Goal: Information Seeking & Learning: Learn about a topic

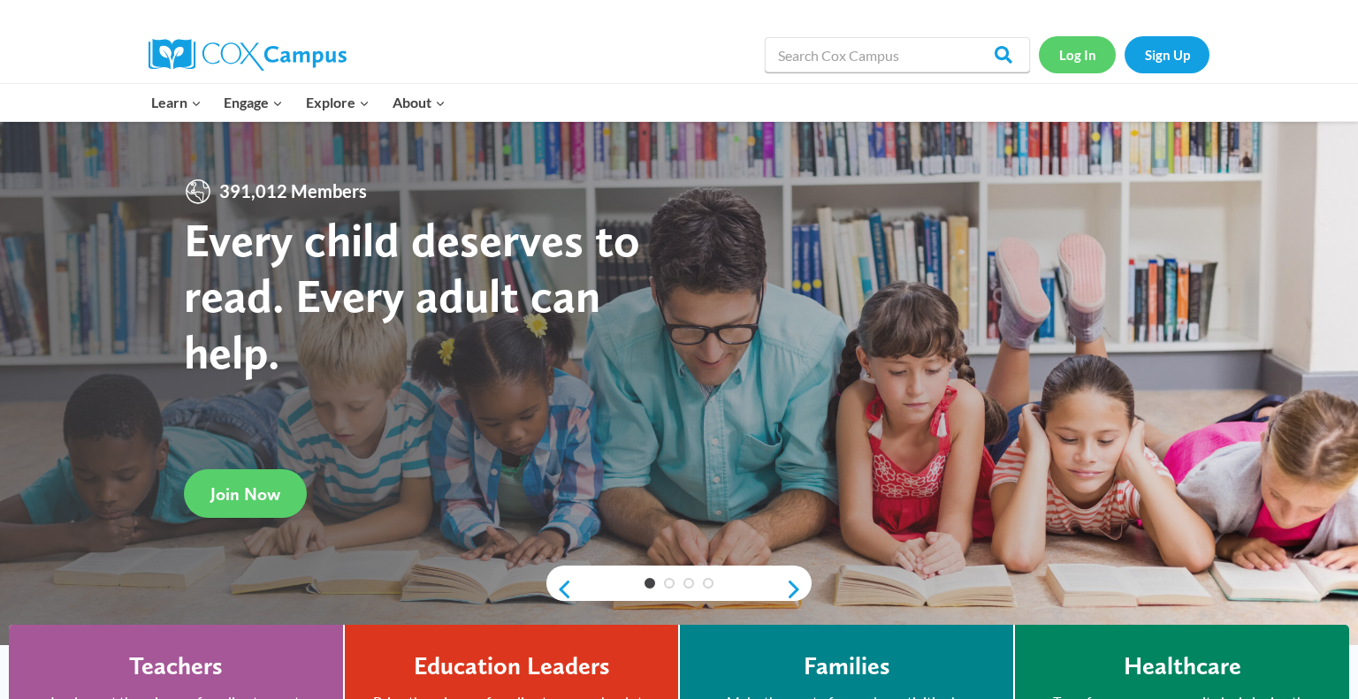
click at [1076, 53] on link "Log In" at bounding box center [1077, 54] width 77 height 36
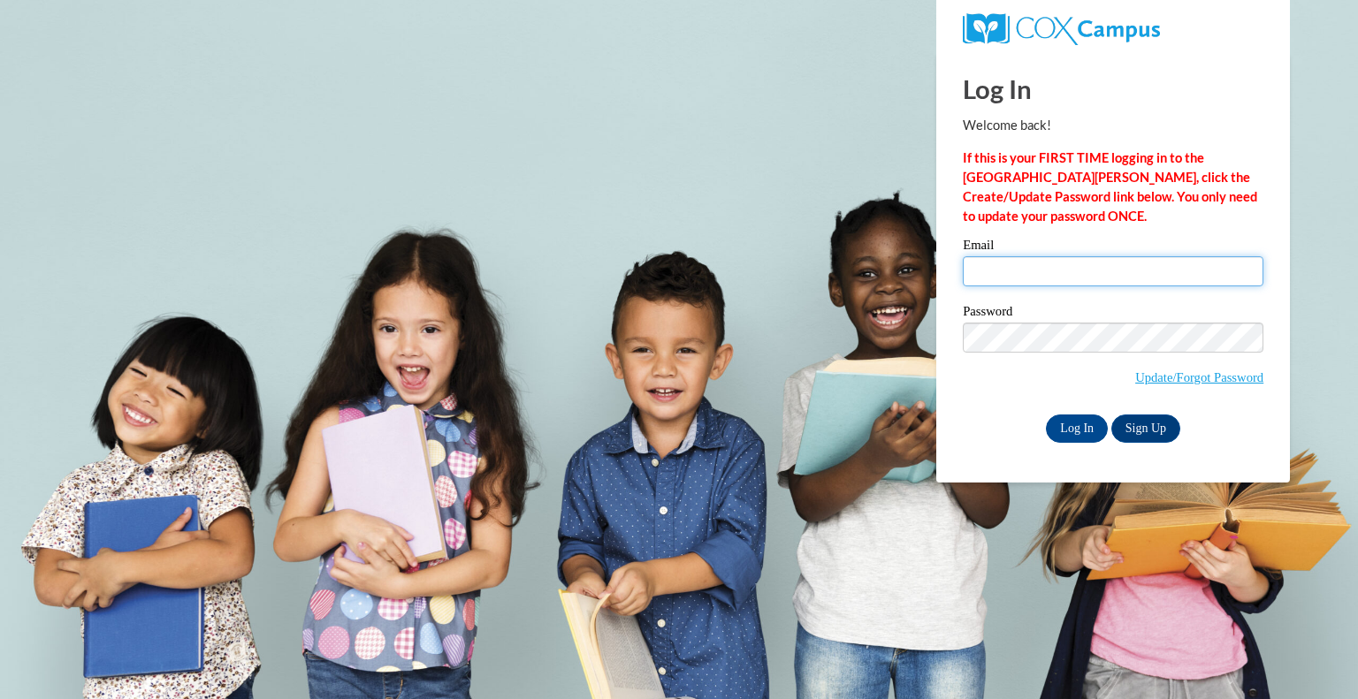
click at [1026, 270] on input "Email" at bounding box center [1113, 271] width 301 height 30
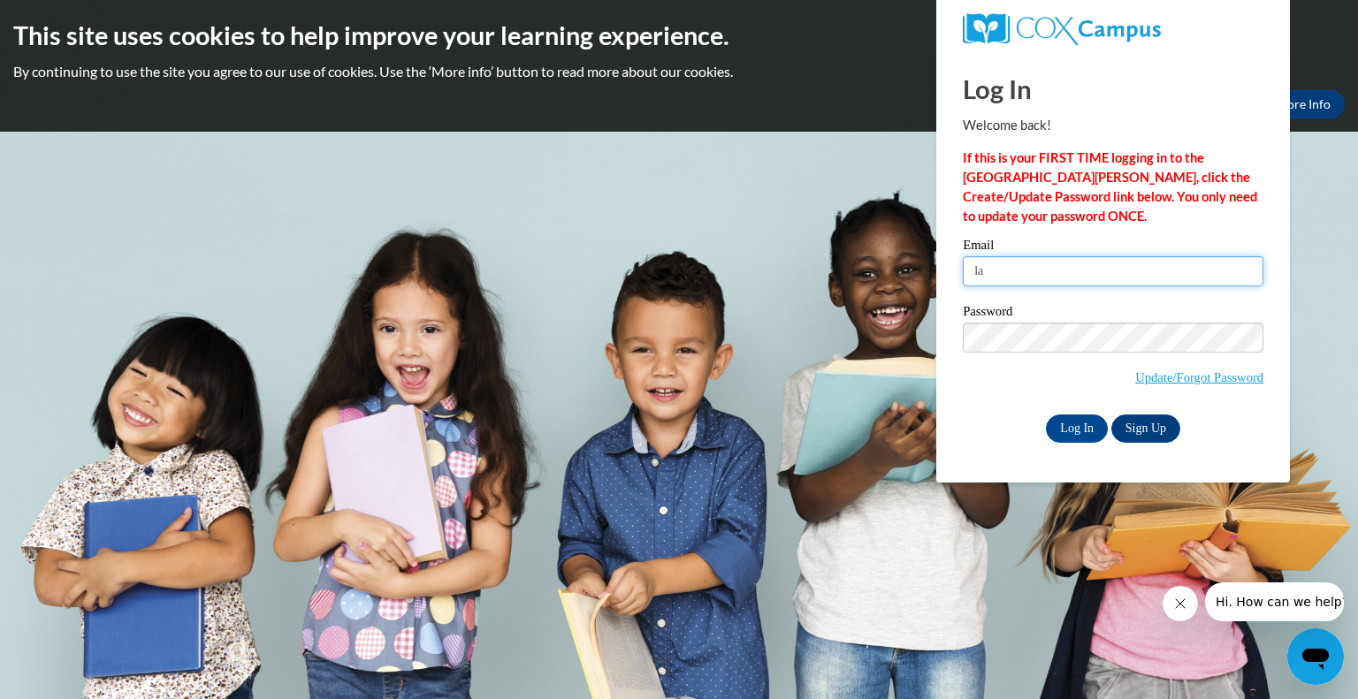
type input "l"
type input "[EMAIL_ADDRESS][DOMAIN_NAME]"
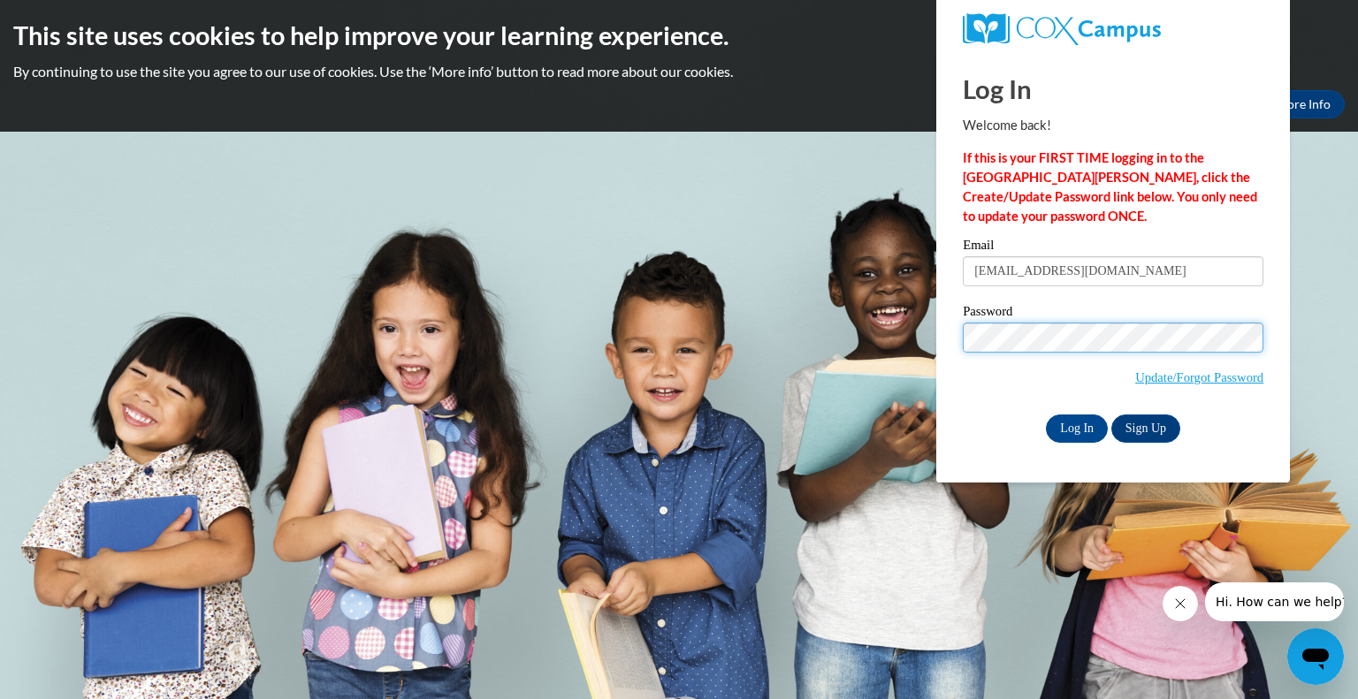
click at [1046, 415] on input "Log In" at bounding box center [1077, 429] width 62 height 28
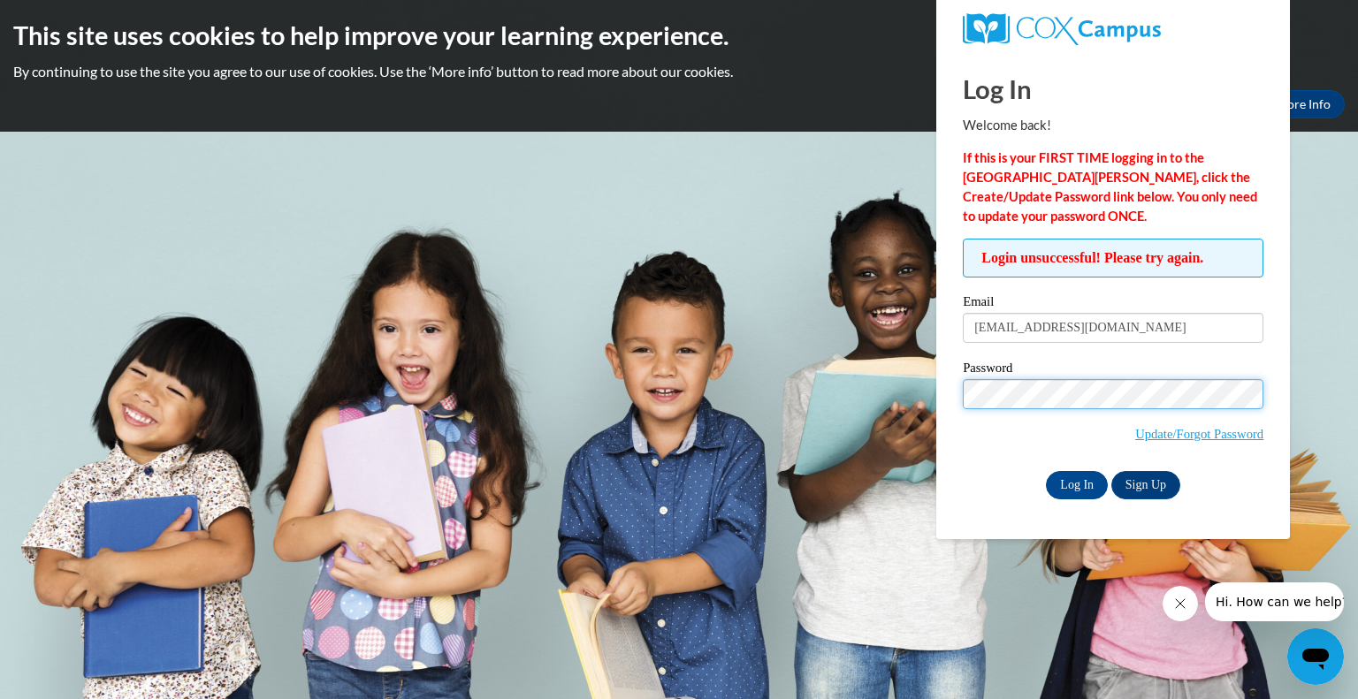
click at [1046, 471] on input "Log In" at bounding box center [1077, 485] width 62 height 28
click at [1063, 474] on input "Log In" at bounding box center [1077, 485] width 62 height 28
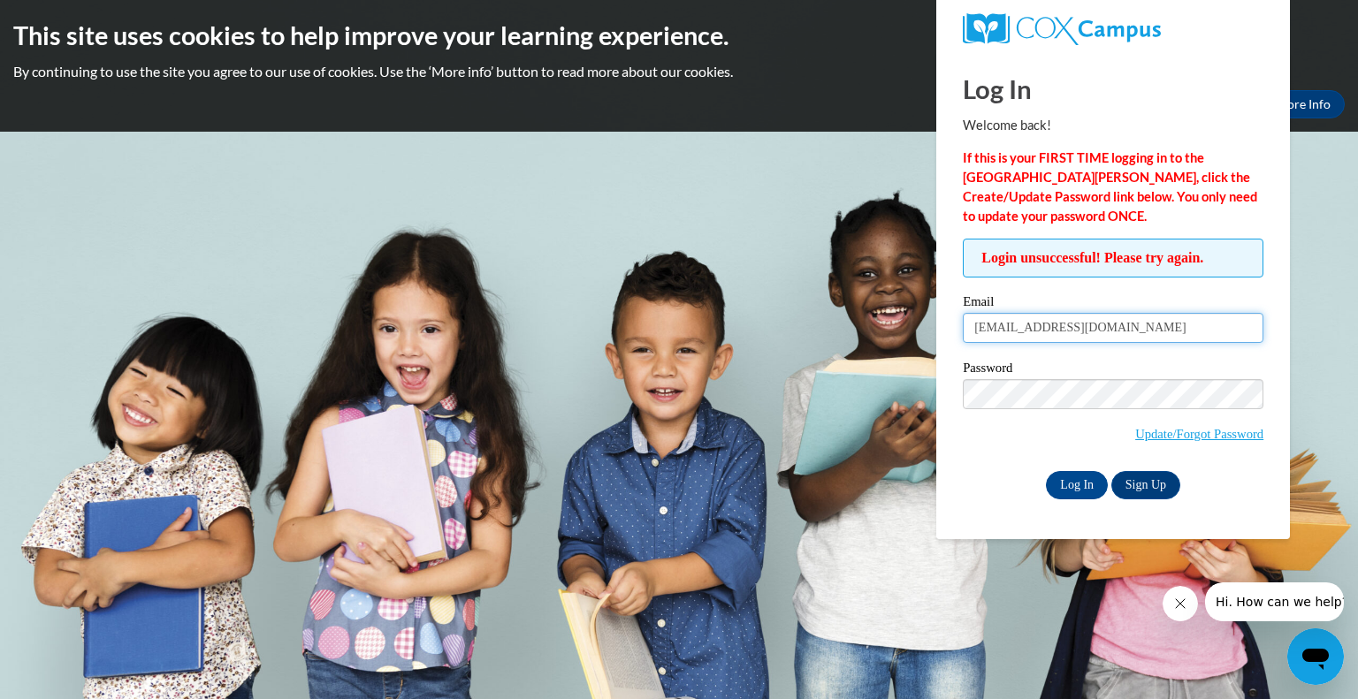
click at [1050, 325] on input "alaloggiaalicia@greenfield.k12.wi.us" at bounding box center [1113, 328] width 301 height 30
type input "alaloggia@greenfield.k12.wi.us"
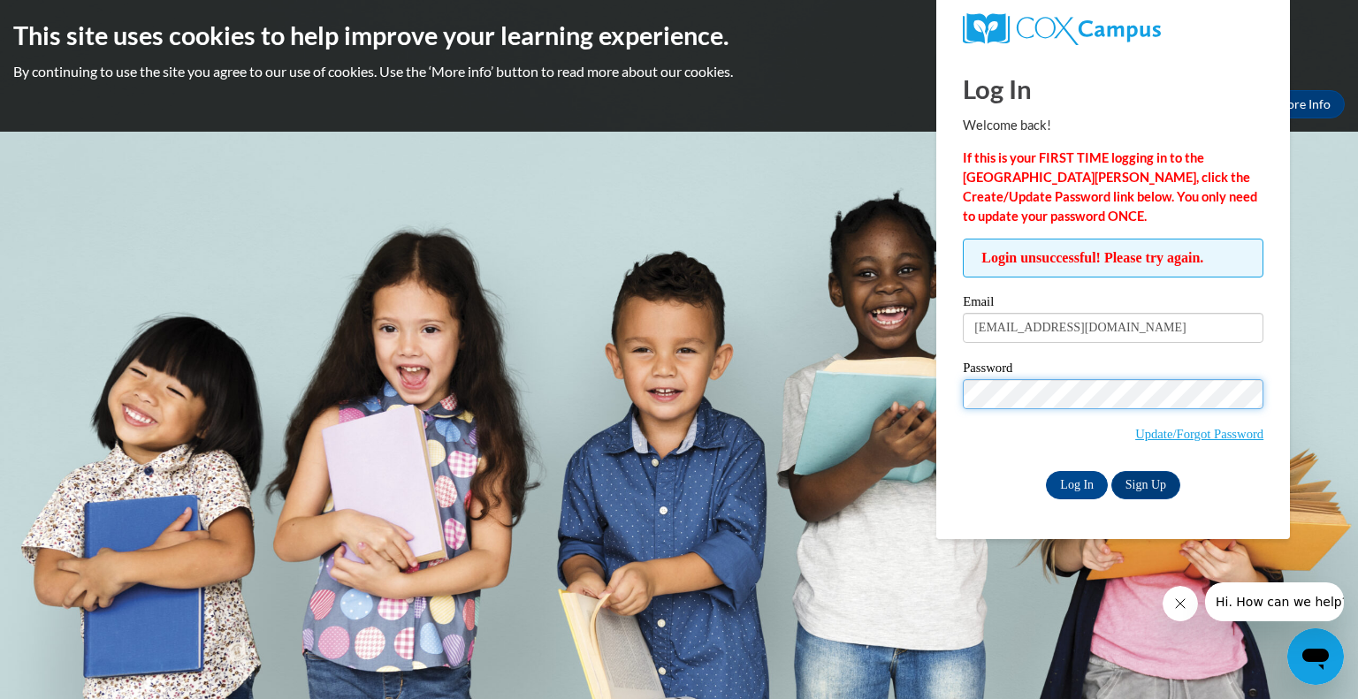
click at [1046, 471] on input "Log In" at bounding box center [1077, 485] width 62 height 28
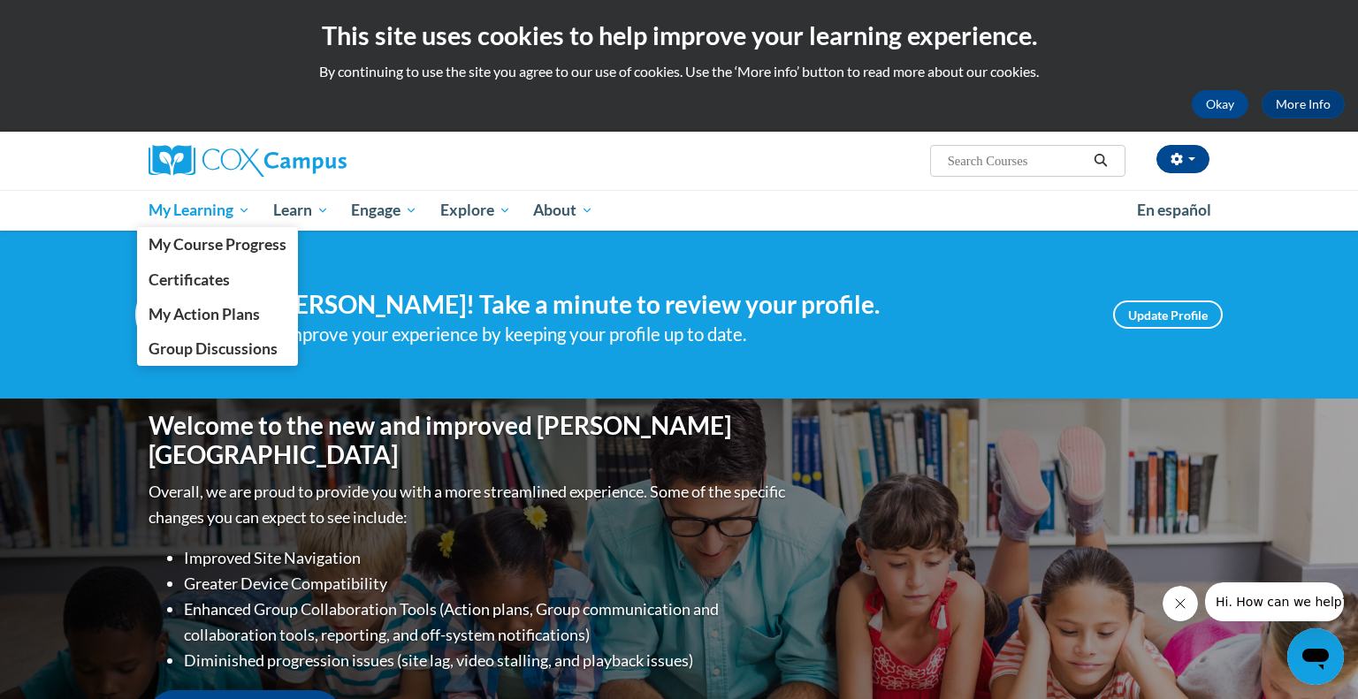
click at [187, 215] on span "My Learning" at bounding box center [200, 210] width 102 height 21
click at [181, 245] on span "My Course Progress" at bounding box center [218, 244] width 138 height 19
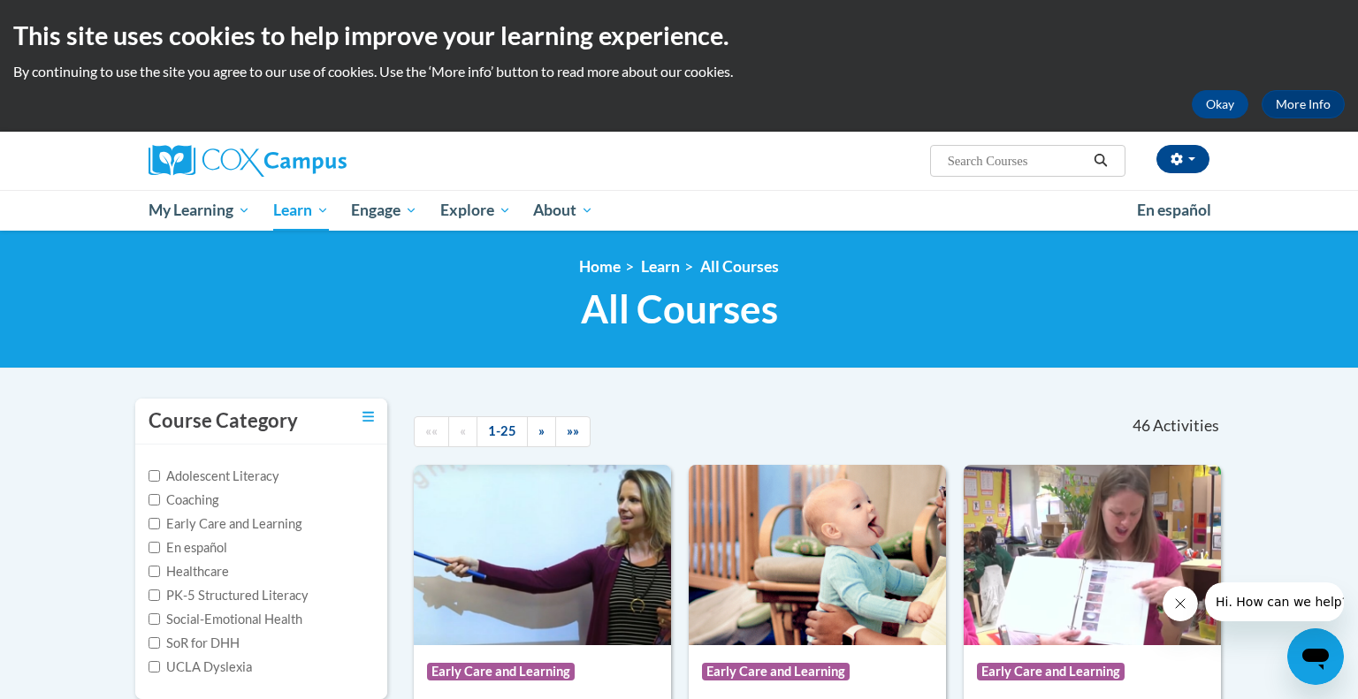
click at [986, 167] on input "Search..." at bounding box center [1016, 160] width 141 height 21
type input "study guide"
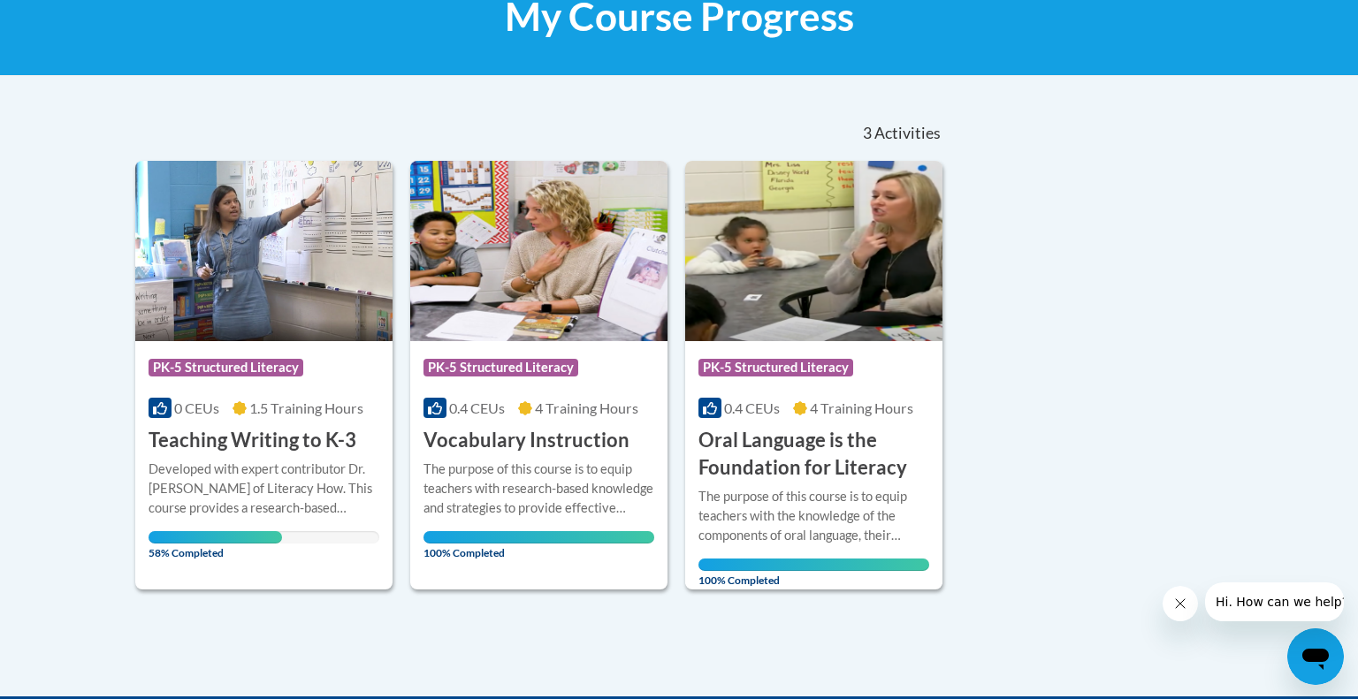
scroll to position [296, 0]
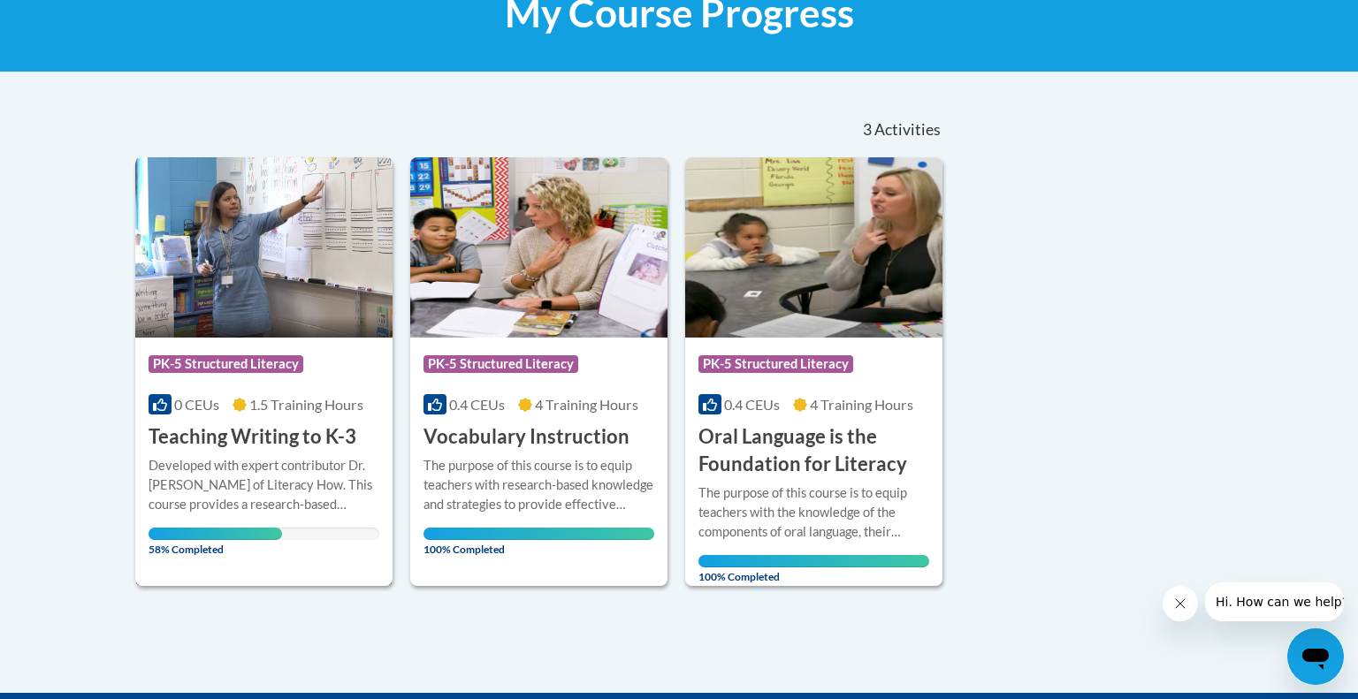
click at [269, 283] on img at bounding box center [263, 247] width 257 height 180
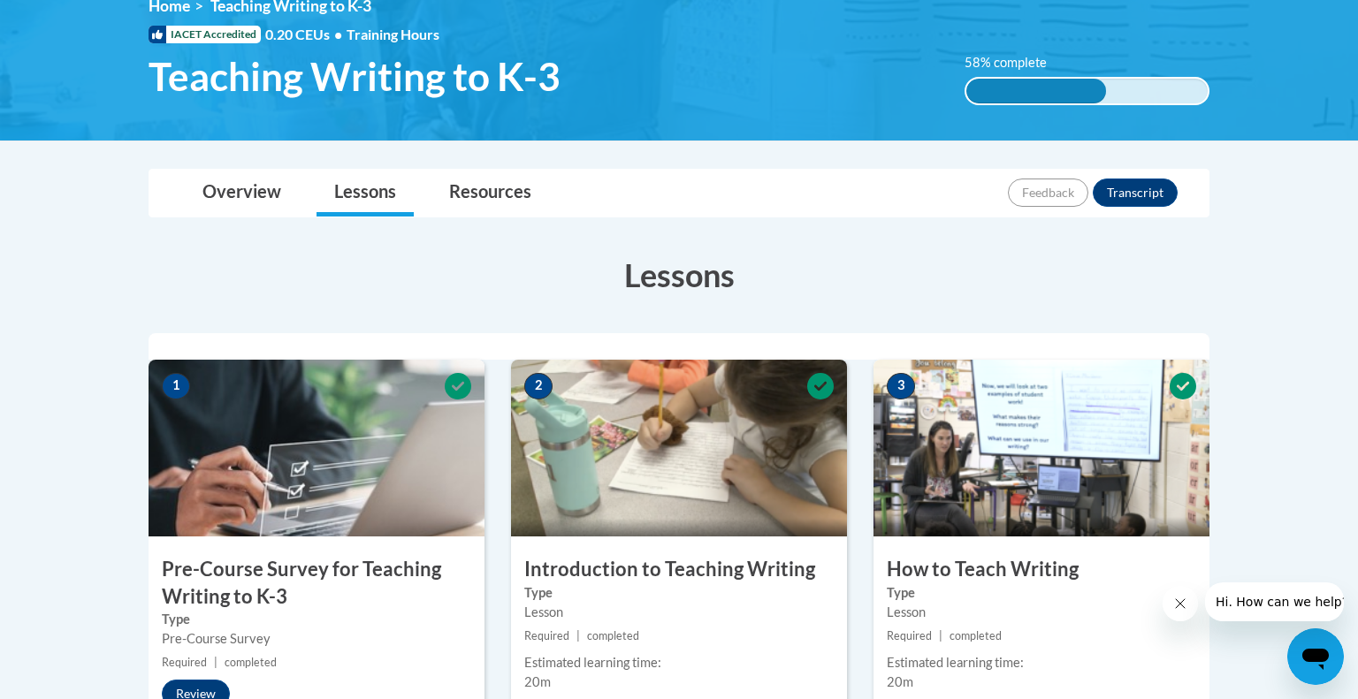
scroll to position [263, 0]
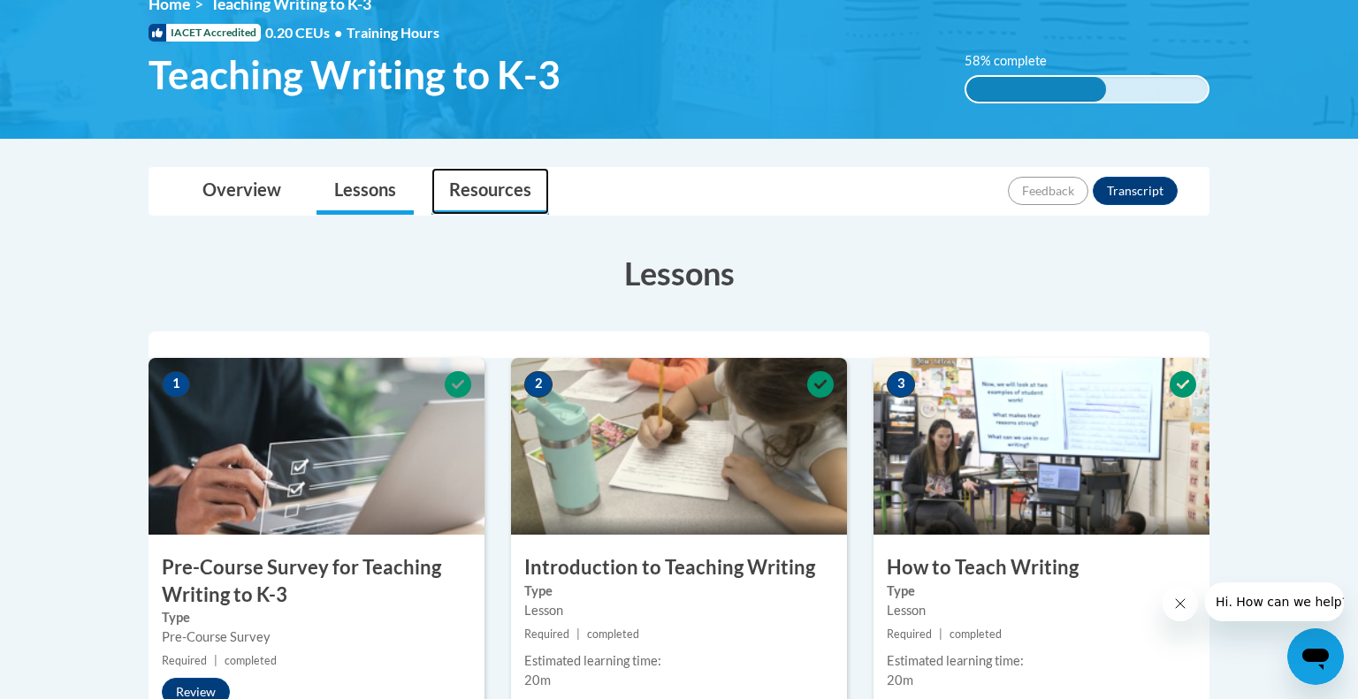
click at [481, 189] on link "Resources" at bounding box center [491, 191] width 118 height 47
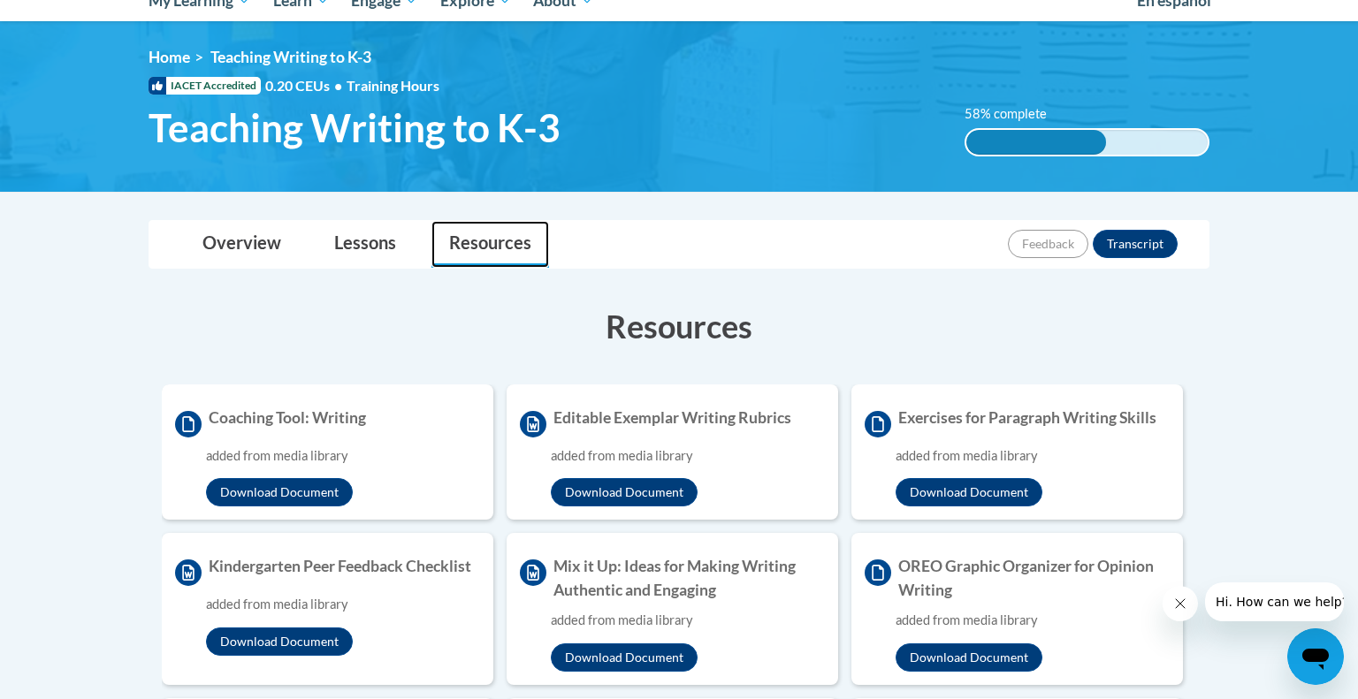
scroll to position [208, 0]
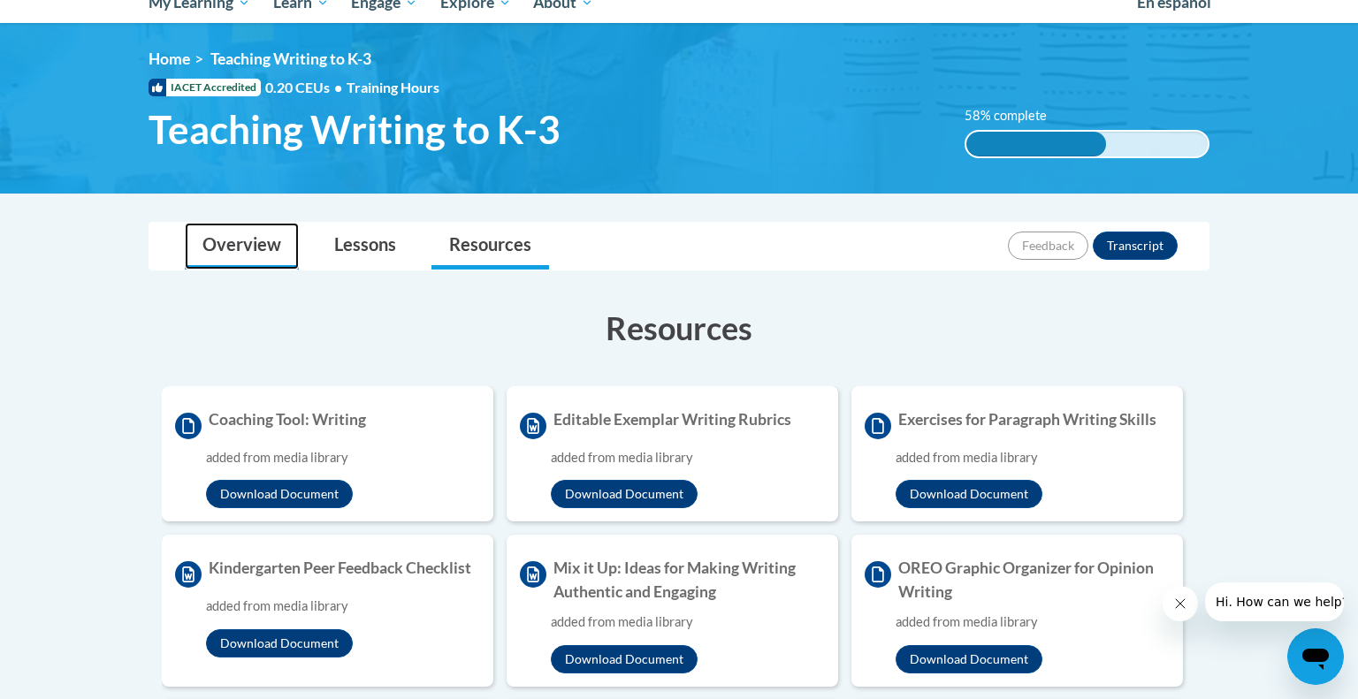
click at [260, 250] on link "Overview" at bounding box center [242, 246] width 114 height 47
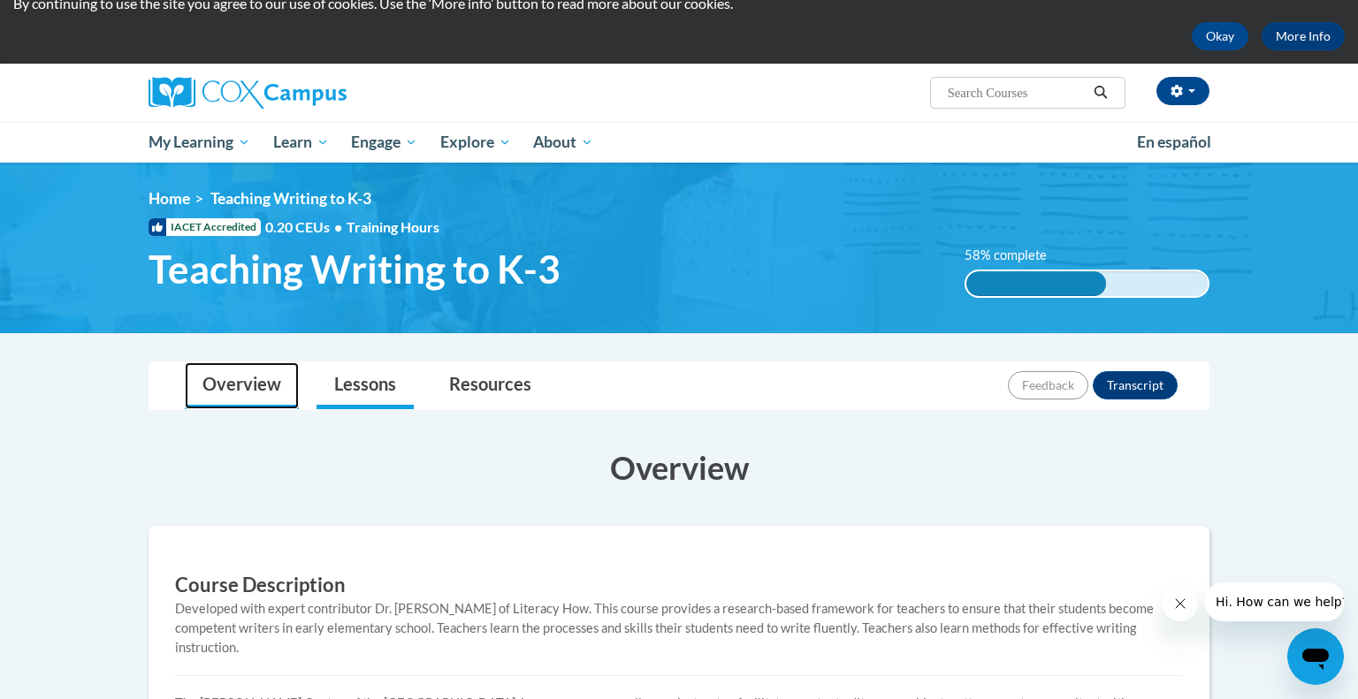
scroll to position [0, 0]
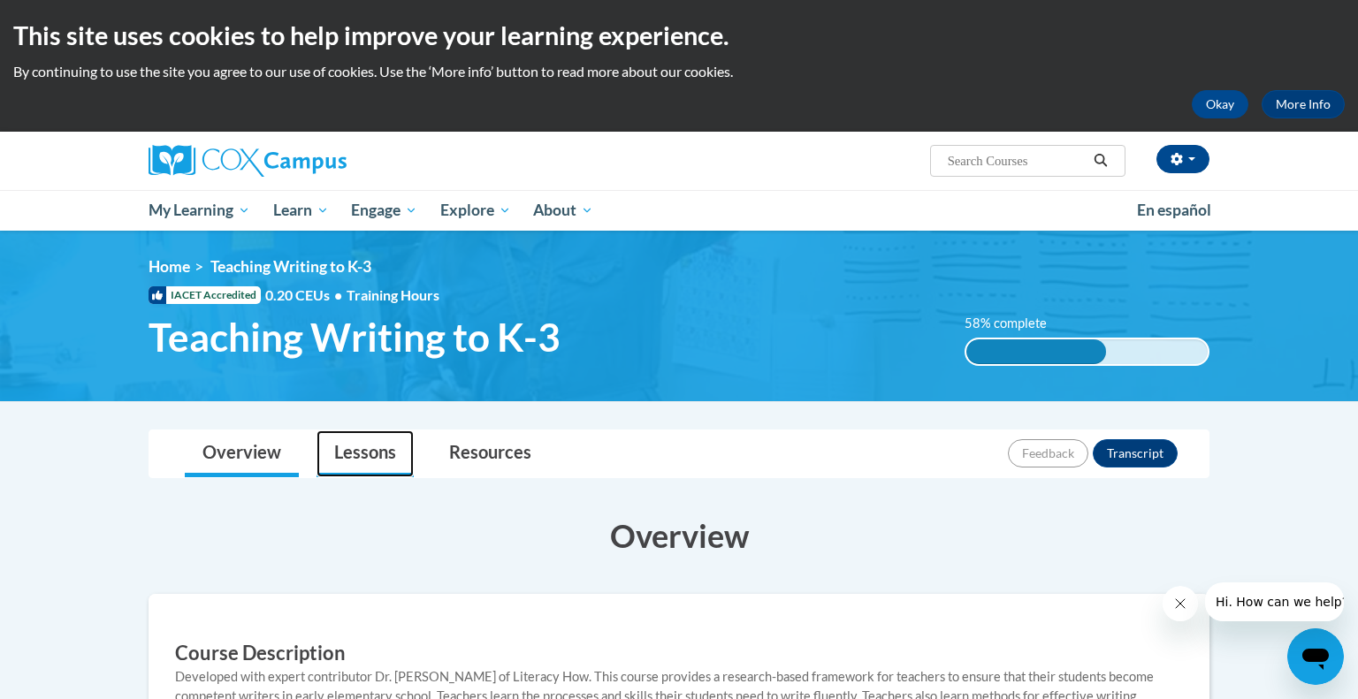
click at [355, 455] on link "Lessons" at bounding box center [365, 454] width 97 height 47
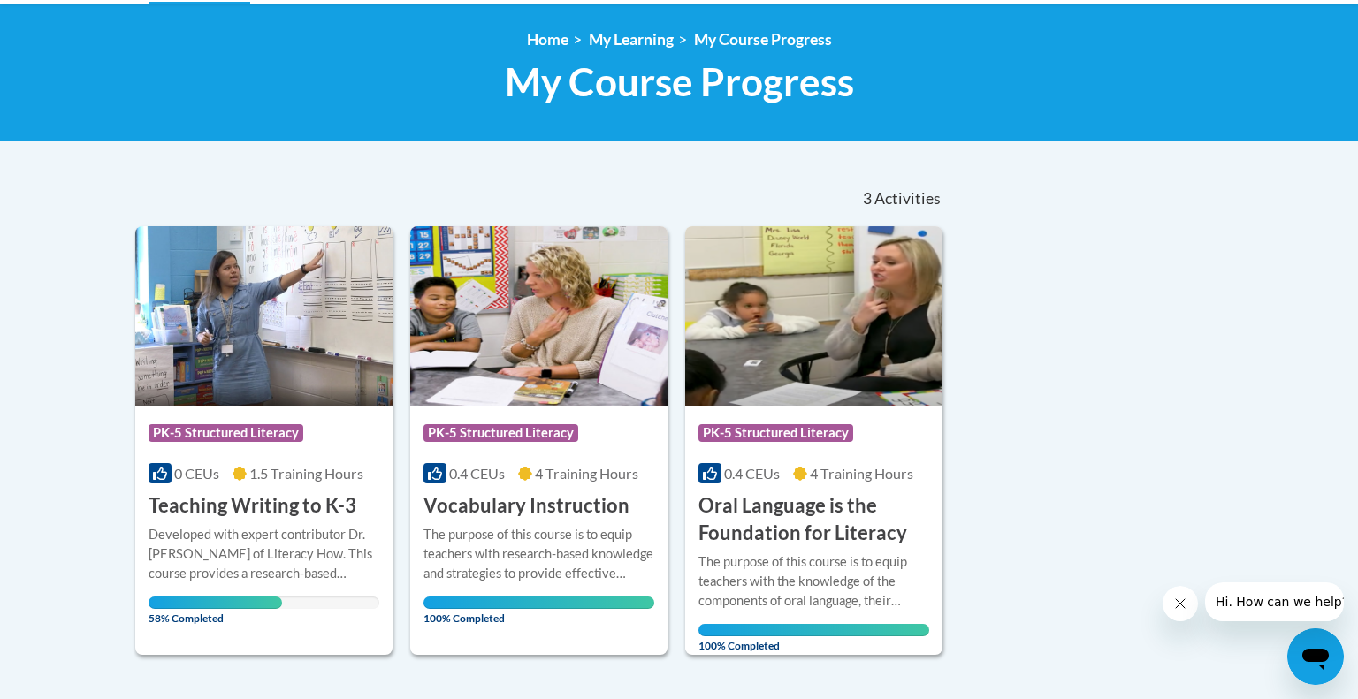
scroll to position [234, 0]
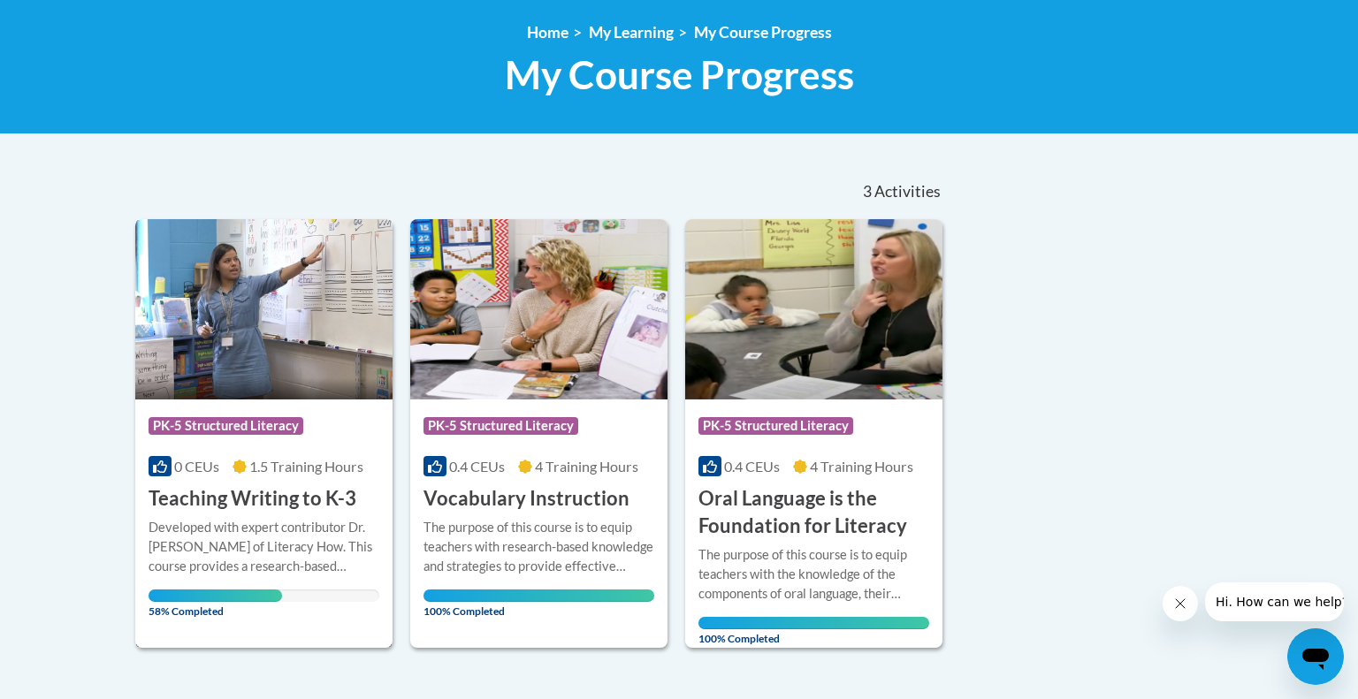
click at [210, 394] on img at bounding box center [263, 309] width 257 height 180
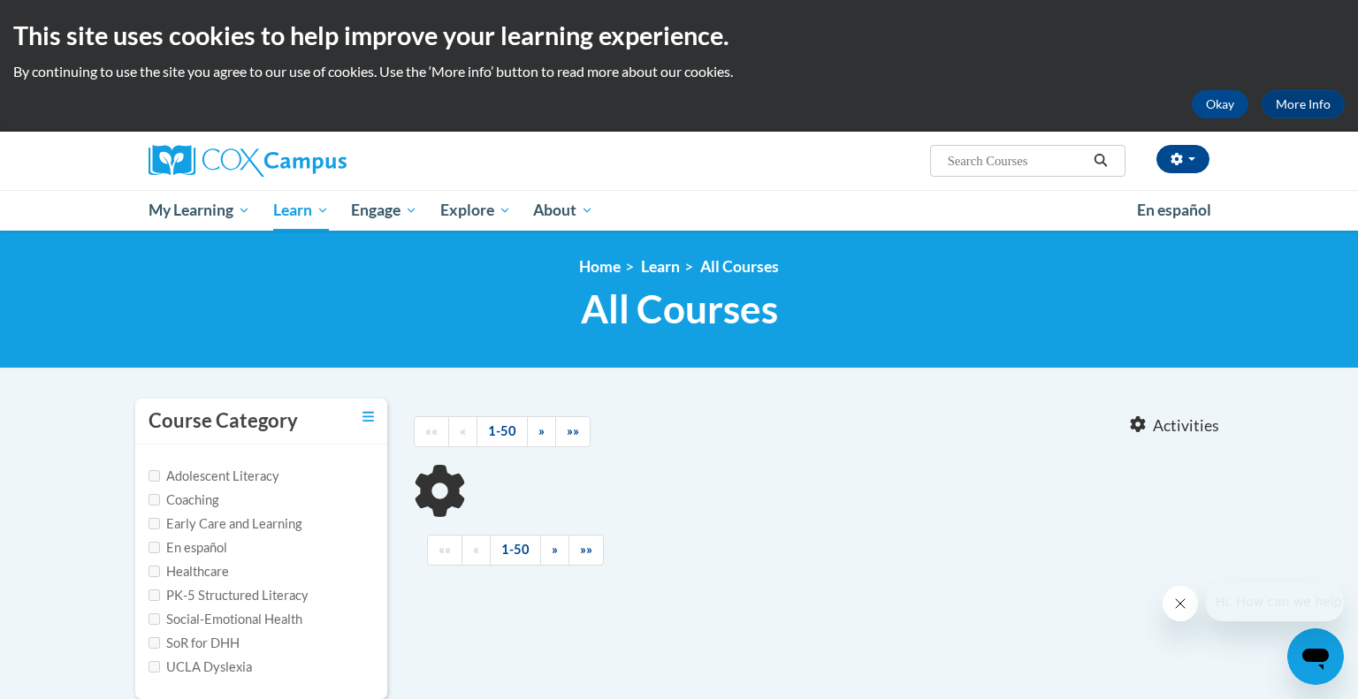
type input "study guide"
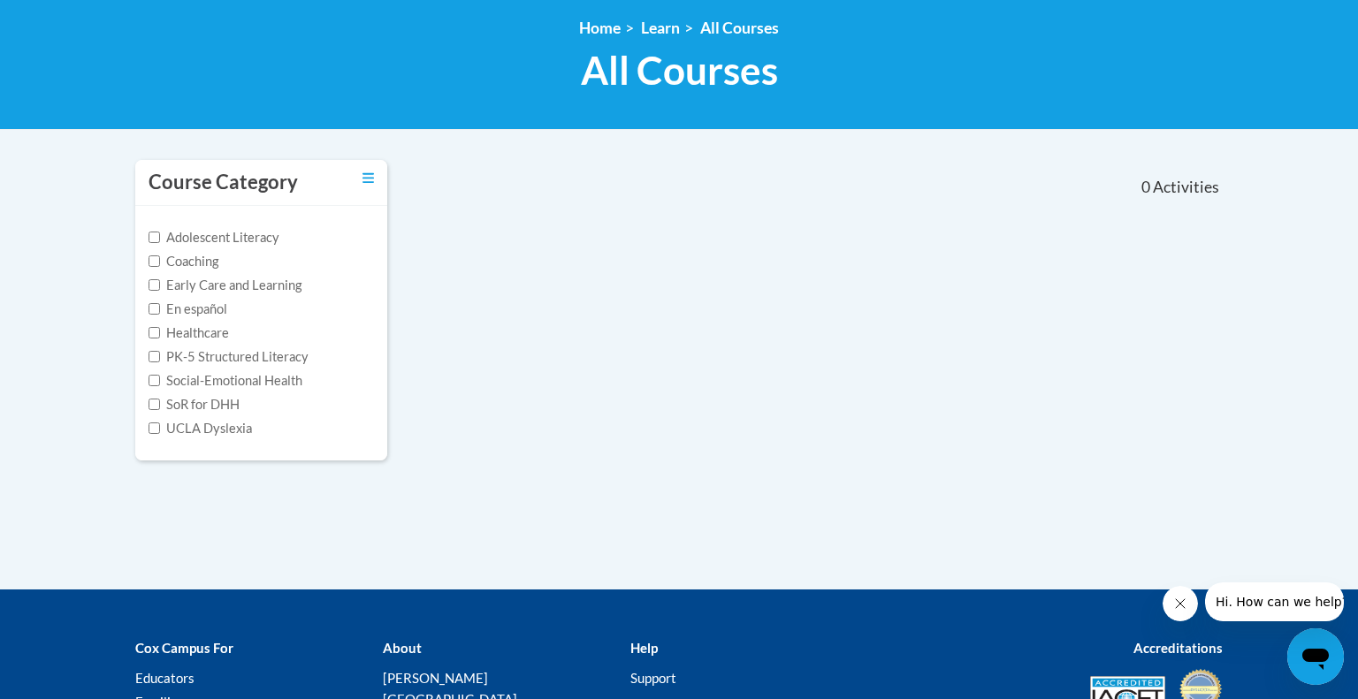
scroll to position [241, 0]
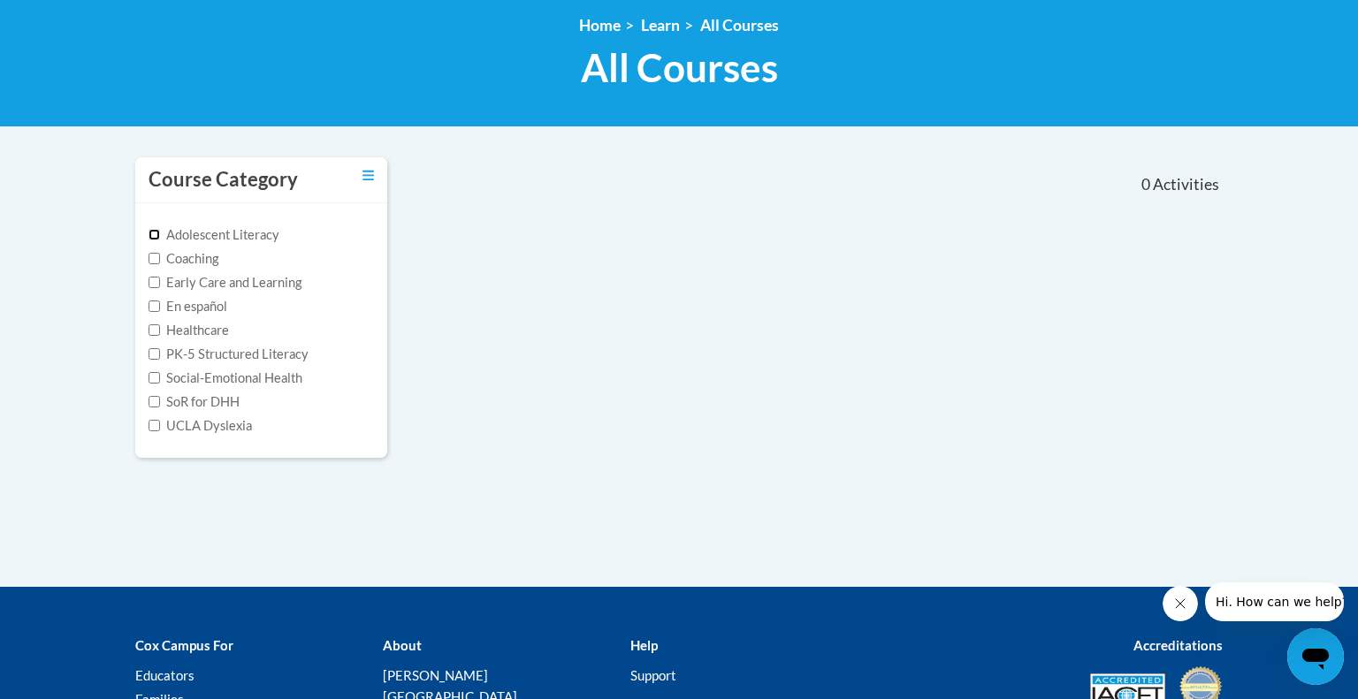
click at [153, 233] on input "Adolescent Literacy" at bounding box center [154, 234] width 11 height 11
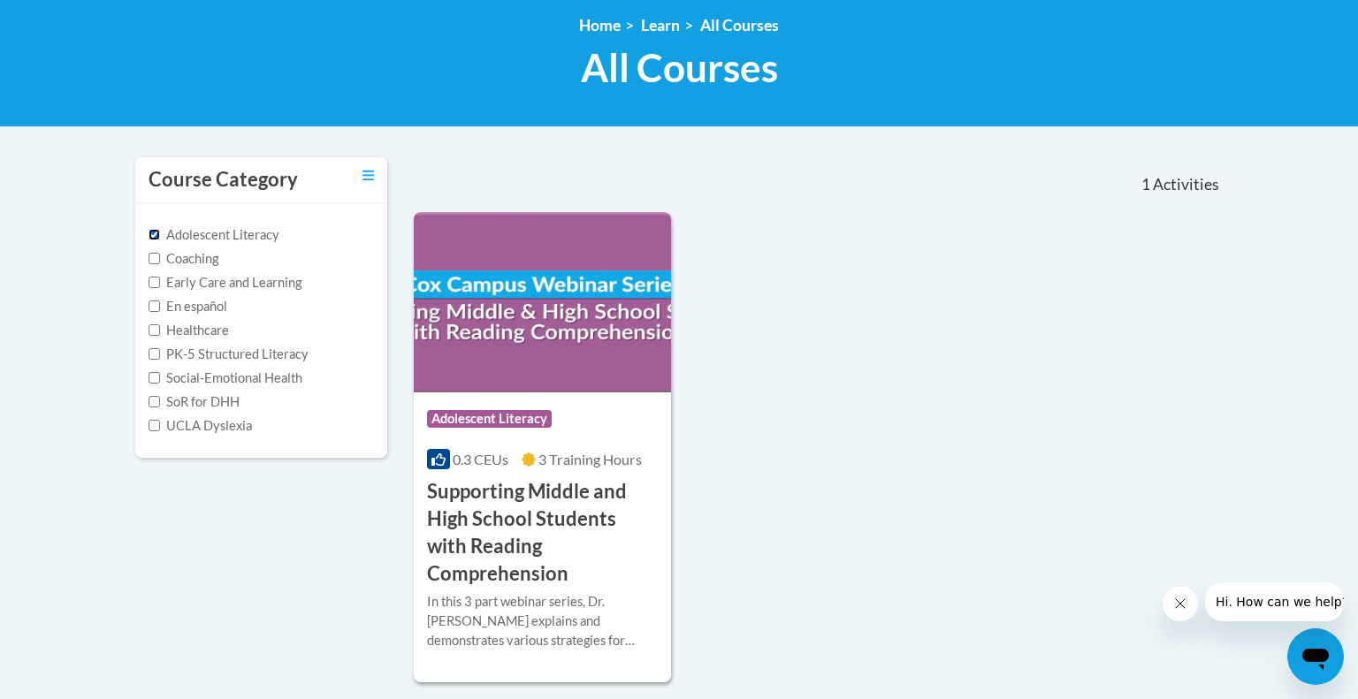
click at [151, 231] on input "Adolescent Literacy" at bounding box center [154, 234] width 11 height 11
checkbox input "false"
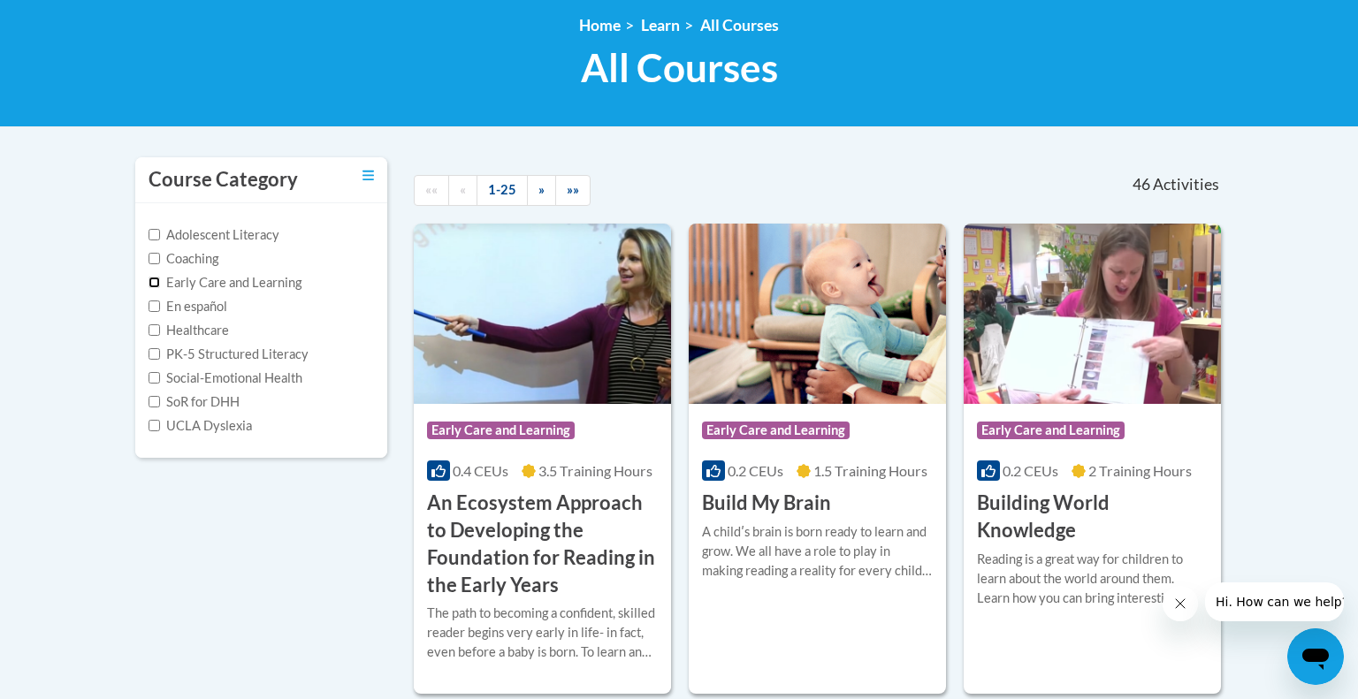
click at [152, 282] on input "Early Care and Learning" at bounding box center [154, 282] width 11 height 11
checkbox input "true"
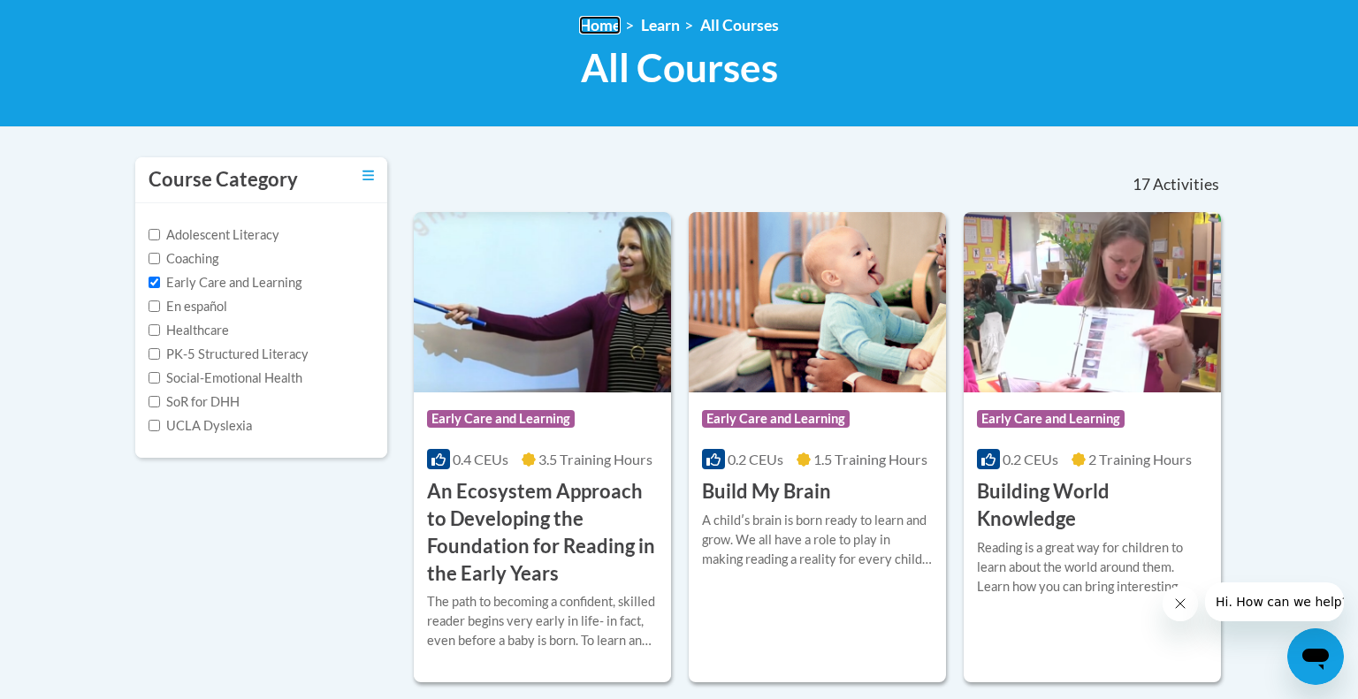
click at [596, 28] on link "Home" at bounding box center [600, 25] width 42 height 19
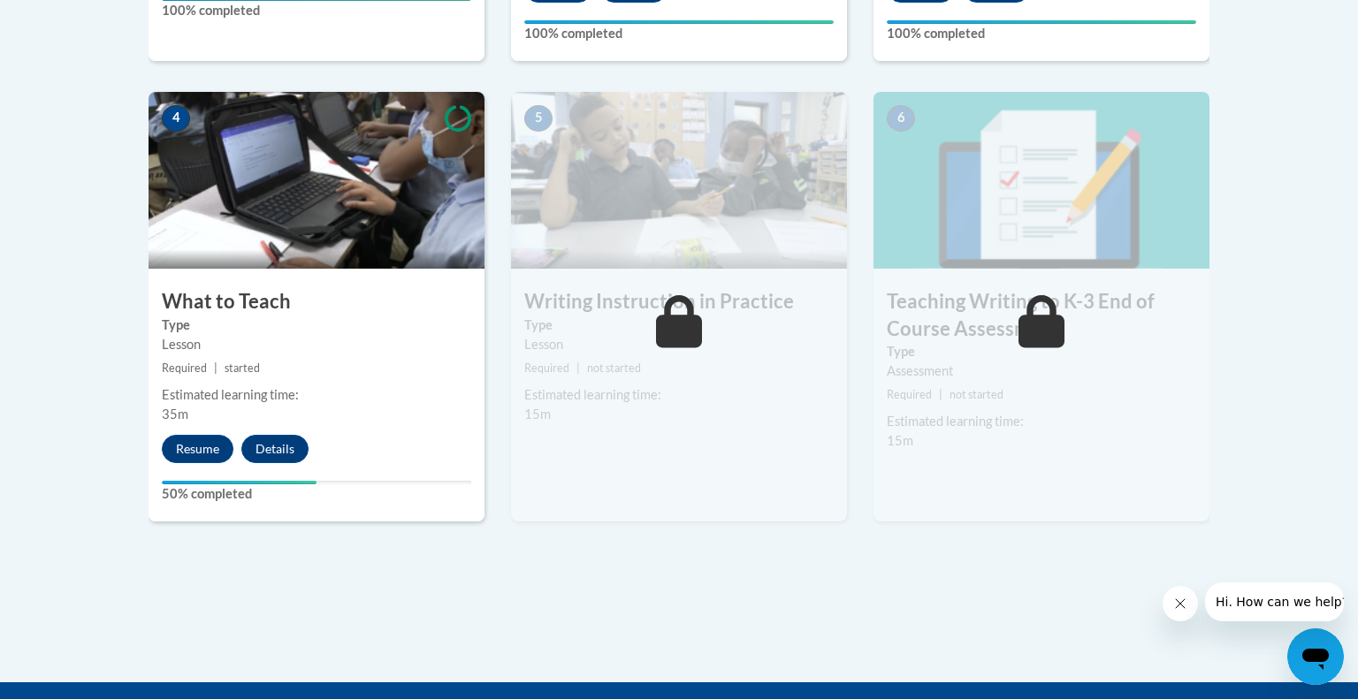
scroll to position [997, 0]
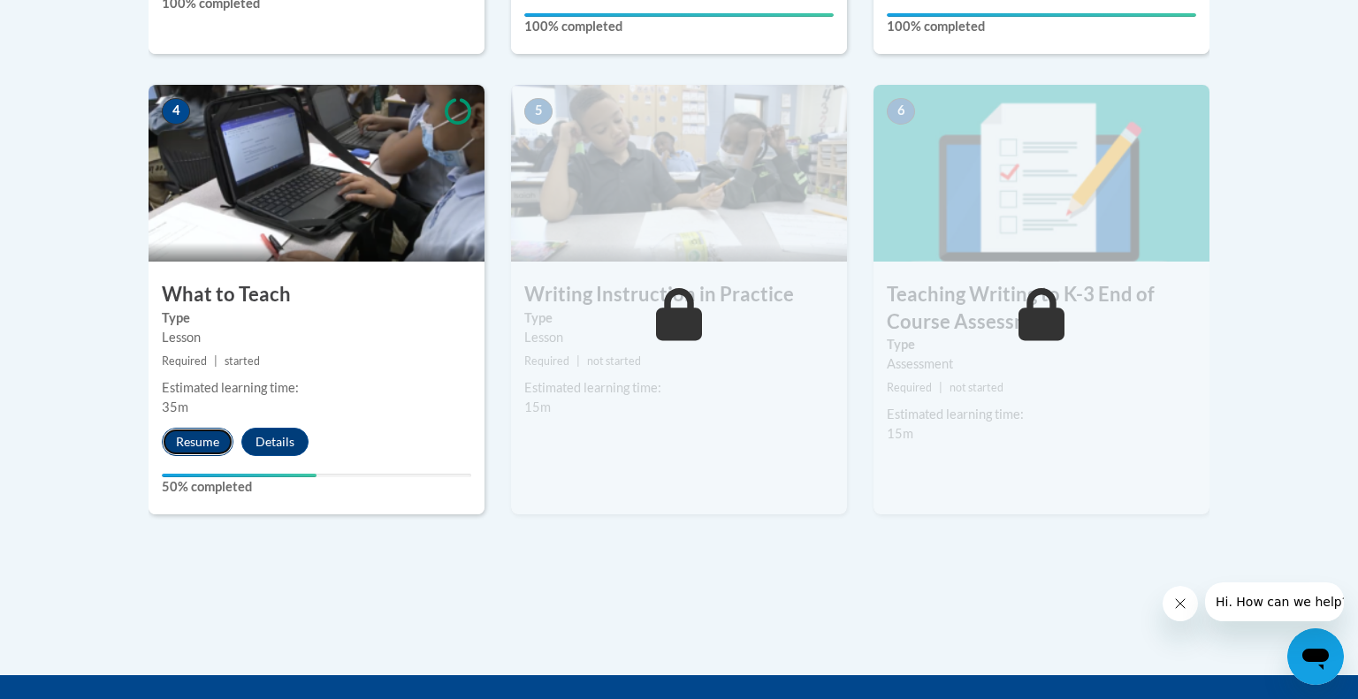
click at [210, 440] on button "Resume" at bounding box center [198, 442] width 72 height 28
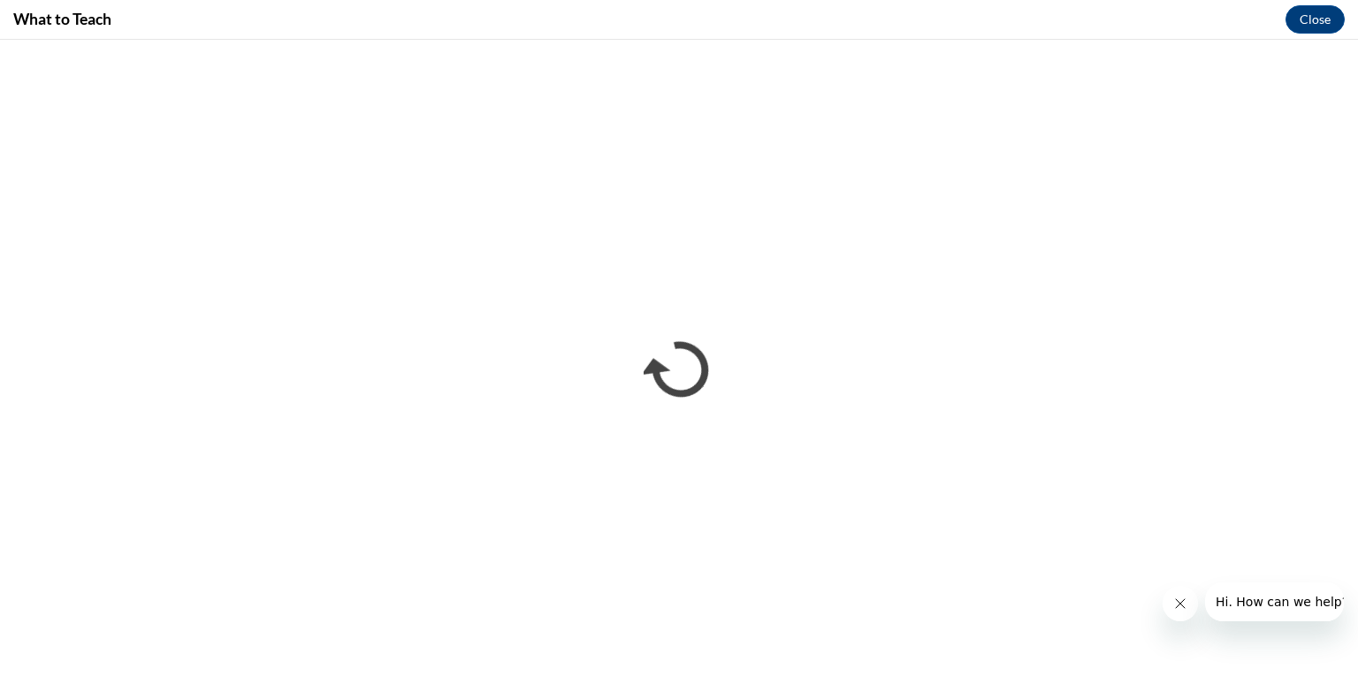
scroll to position [0, 0]
